Goal: Task Accomplishment & Management: Manage account settings

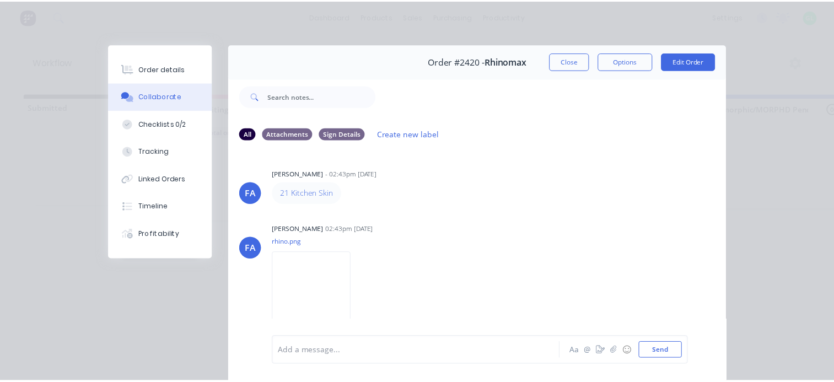
scroll to position [55, 0]
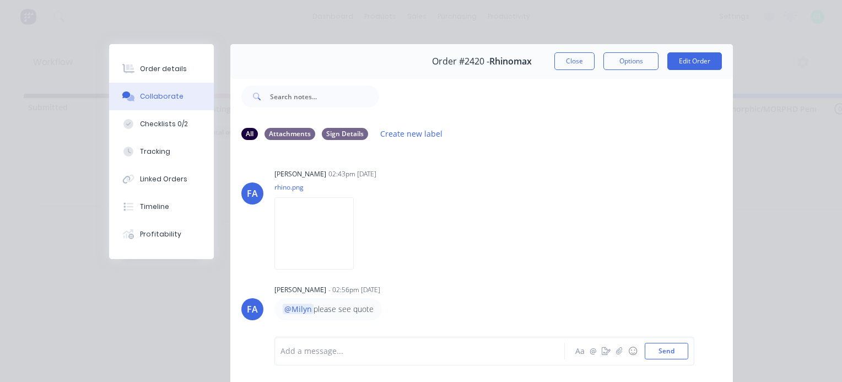
click at [566, 60] on button "Close" at bounding box center [574, 61] width 40 height 18
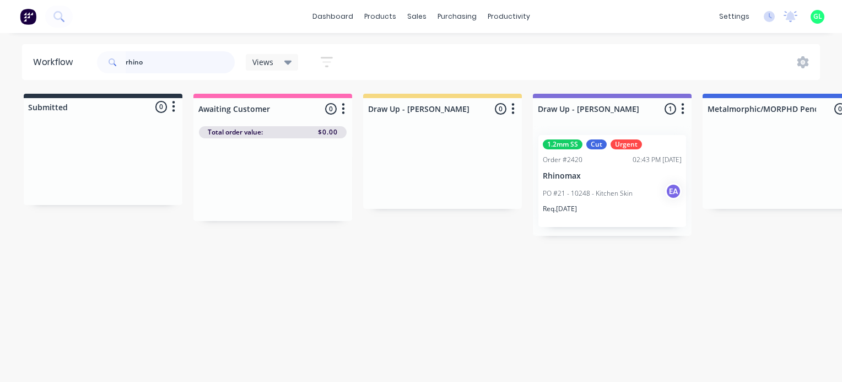
drag, startPoint x: 136, startPoint y: 61, endPoint x: 0, endPoint y: 33, distance: 139.0
click at [0, 33] on html "dashboard products sales purchasing productivity dashboard products Product Cat…" at bounding box center [421, 158] width 842 height 316
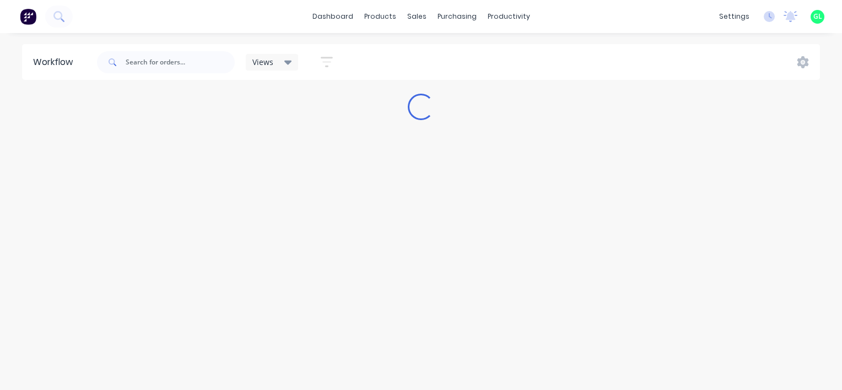
click at [7, 268] on div "Workflow Views Save new view None (Default) edit [PERSON_NAME] edit [PERSON_NAM…" at bounding box center [421, 206] width 842 height 324
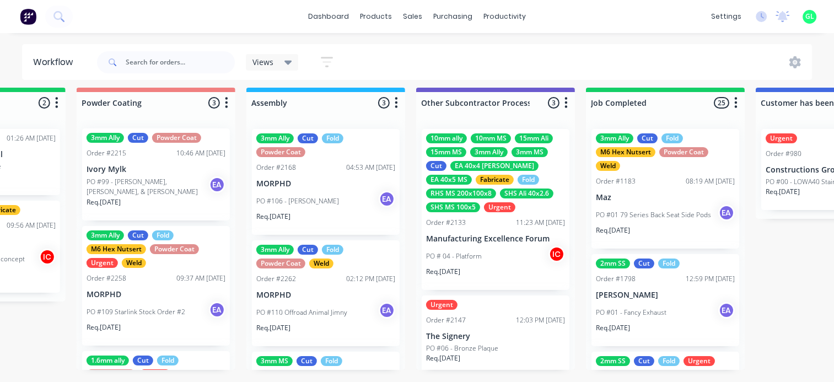
scroll to position [0, 0]
click at [293, 196] on p "PO #106 - [PERSON_NAME]" at bounding box center [297, 201] width 83 height 10
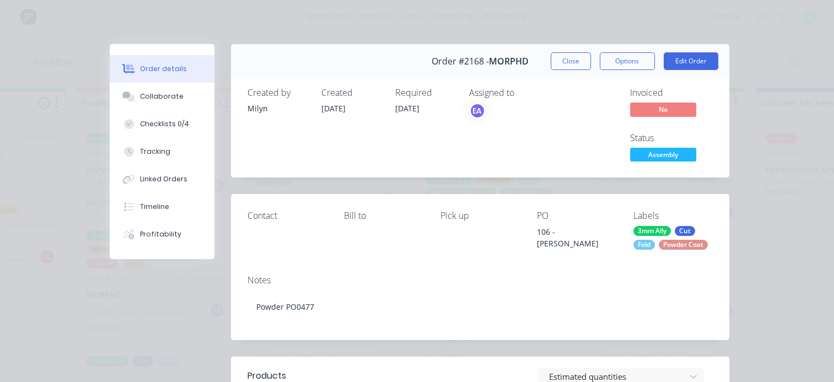
click at [579, 152] on div "Invoiced No Status Assembly" at bounding box center [645, 126] width 133 height 77
click at [636, 147] on div "Status Assembly" at bounding box center [671, 149] width 83 height 32
click at [657, 154] on span "Assembly" at bounding box center [663, 155] width 66 height 14
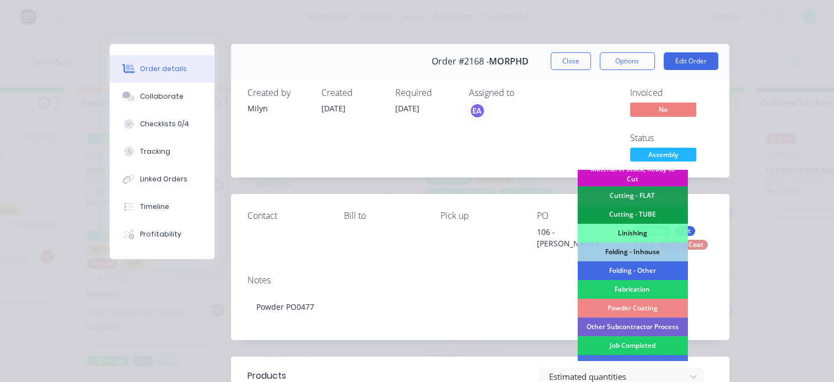
scroll to position [331, 0]
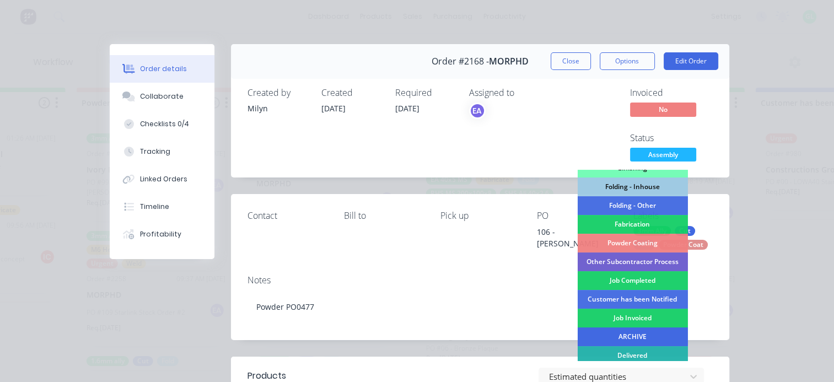
click at [608, 332] on div "ARCHIVE" at bounding box center [632, 336] width 110 height 19
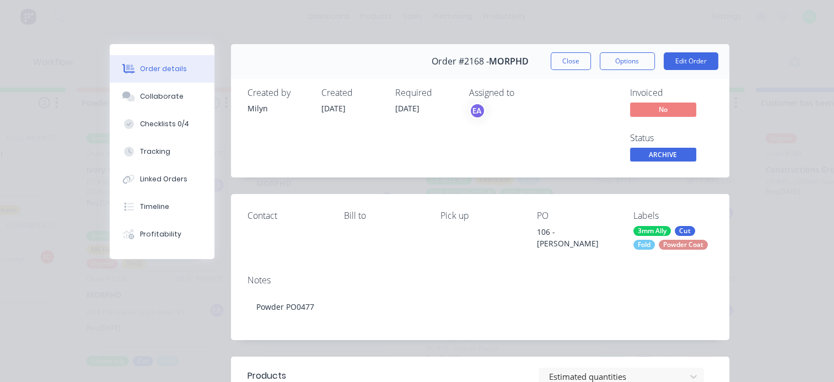
click at [567, 63] on button "Close" at bounding box center [571, 61] width 40 height 18
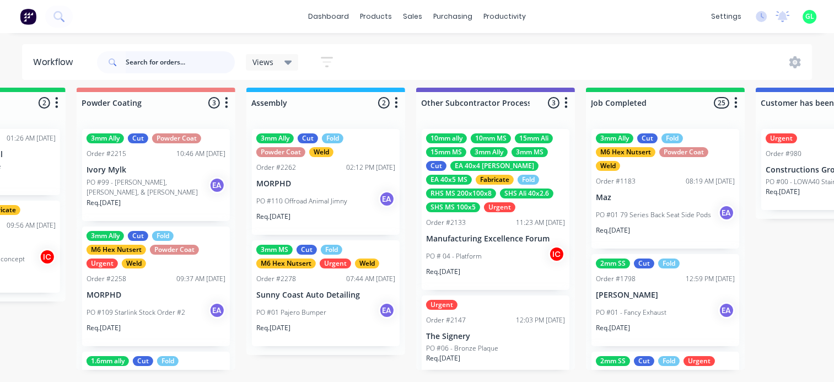
click at [219, 63] on input "text" at bounding box center [180, 62] width 109 height 22
type input "morphd"
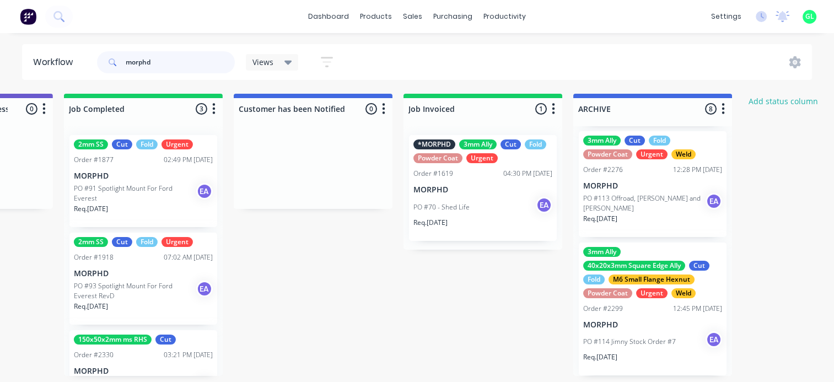
scroll to position [2, 3694]
drag, startPoint x: 191, startPoint y: 64, endPoint x: -2, endPoint y: 33, distance: 195.9
type input "stirling"
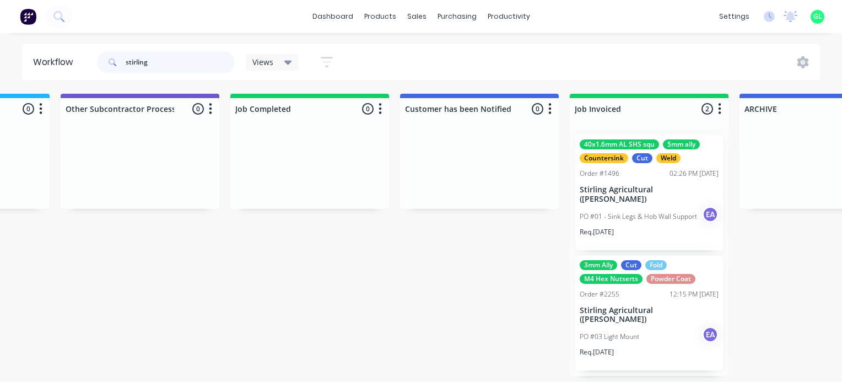
scroll to position [0, 3577]
